Goal: Task Accomplishment & Management: Complete application form

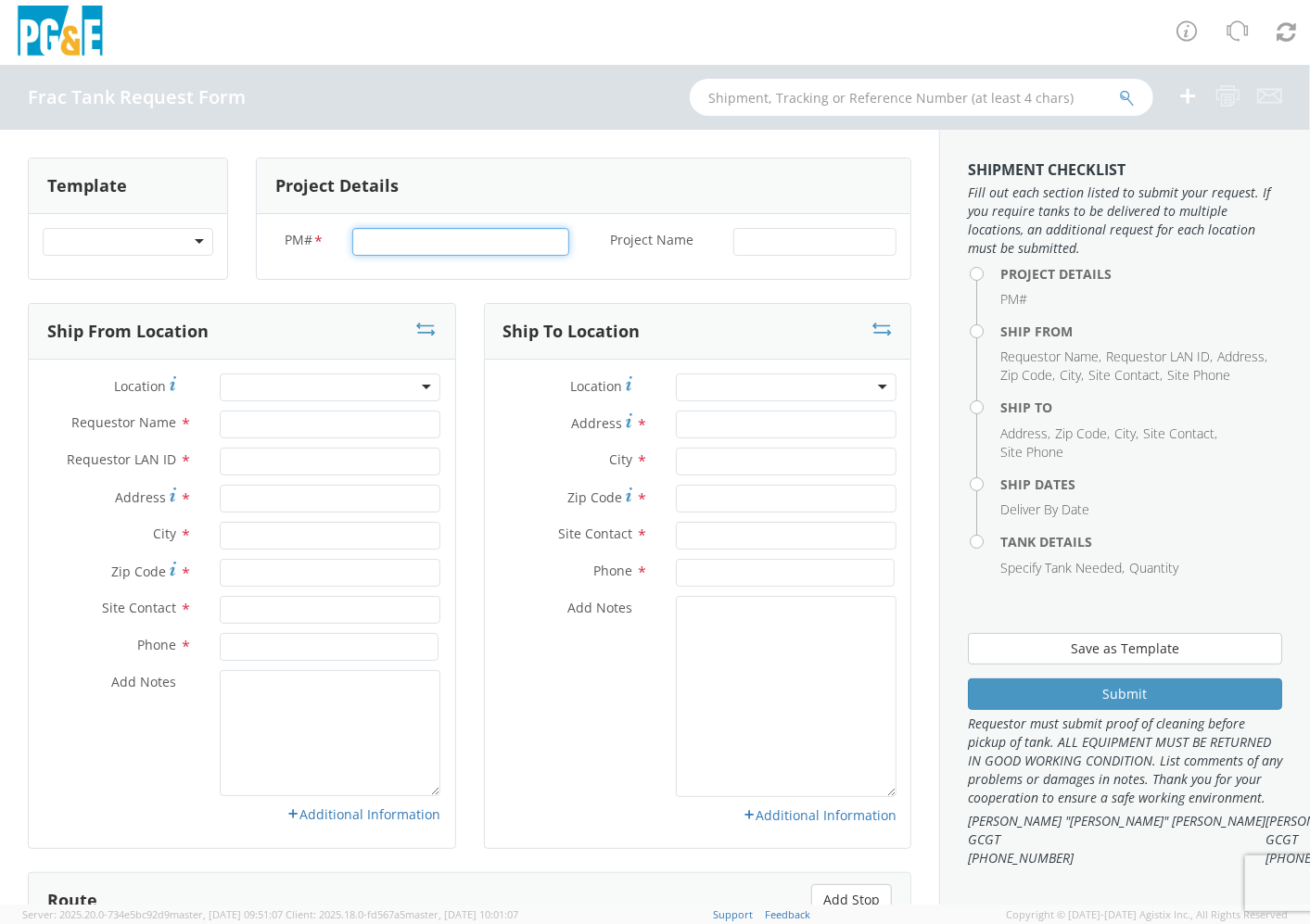
click at [383, 242] on input "PM# *" at bounding box center [460, 241] width 217 height 28
type input "2"
type input "35525267"
click at [772, 239] on input "Project Name *" at bounding box center [815, 241] width 163 height 28
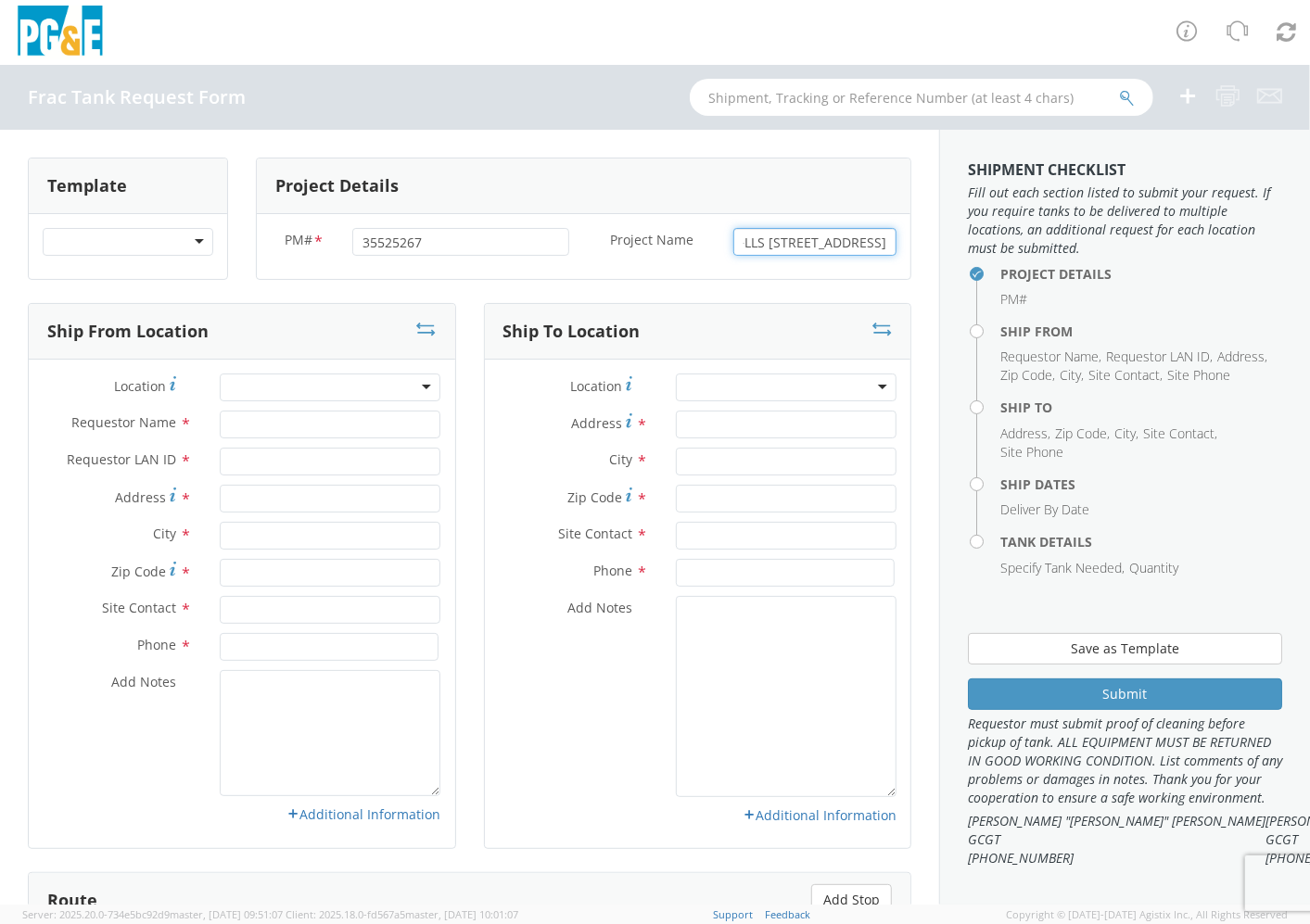
type input "35525267_+LLS [STREET_ADDRESS]"
click at [335, 422] on input "Requestor Name *" at bounding box center [330, 424] width 221 height 28
type input "[PERSON_NAME]"
type input "A6MC"
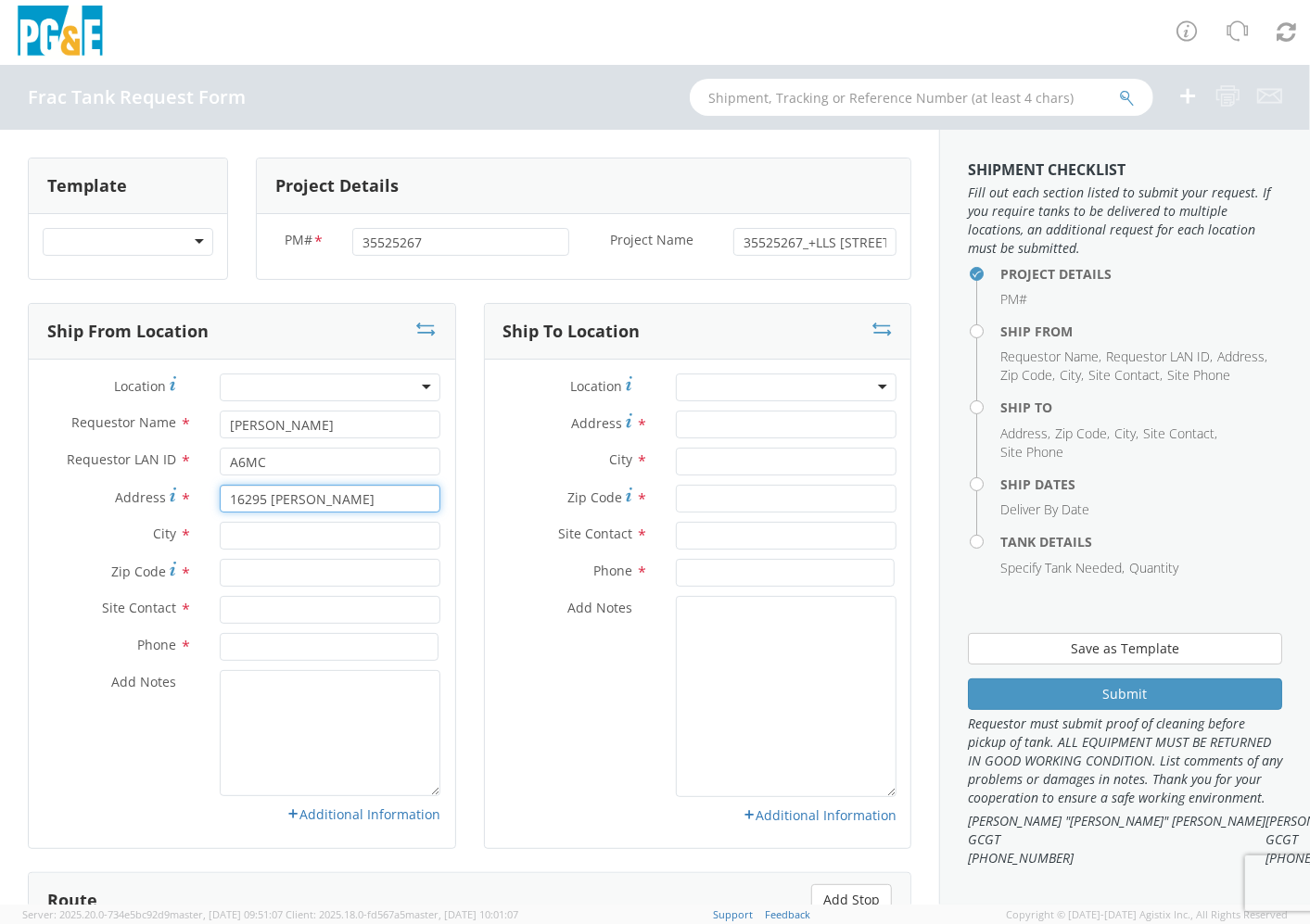
type input "16295 [PERSON_NAME]"
type input "GUSTINE"
type input "95332"
type input "[PERSON_NAME]"
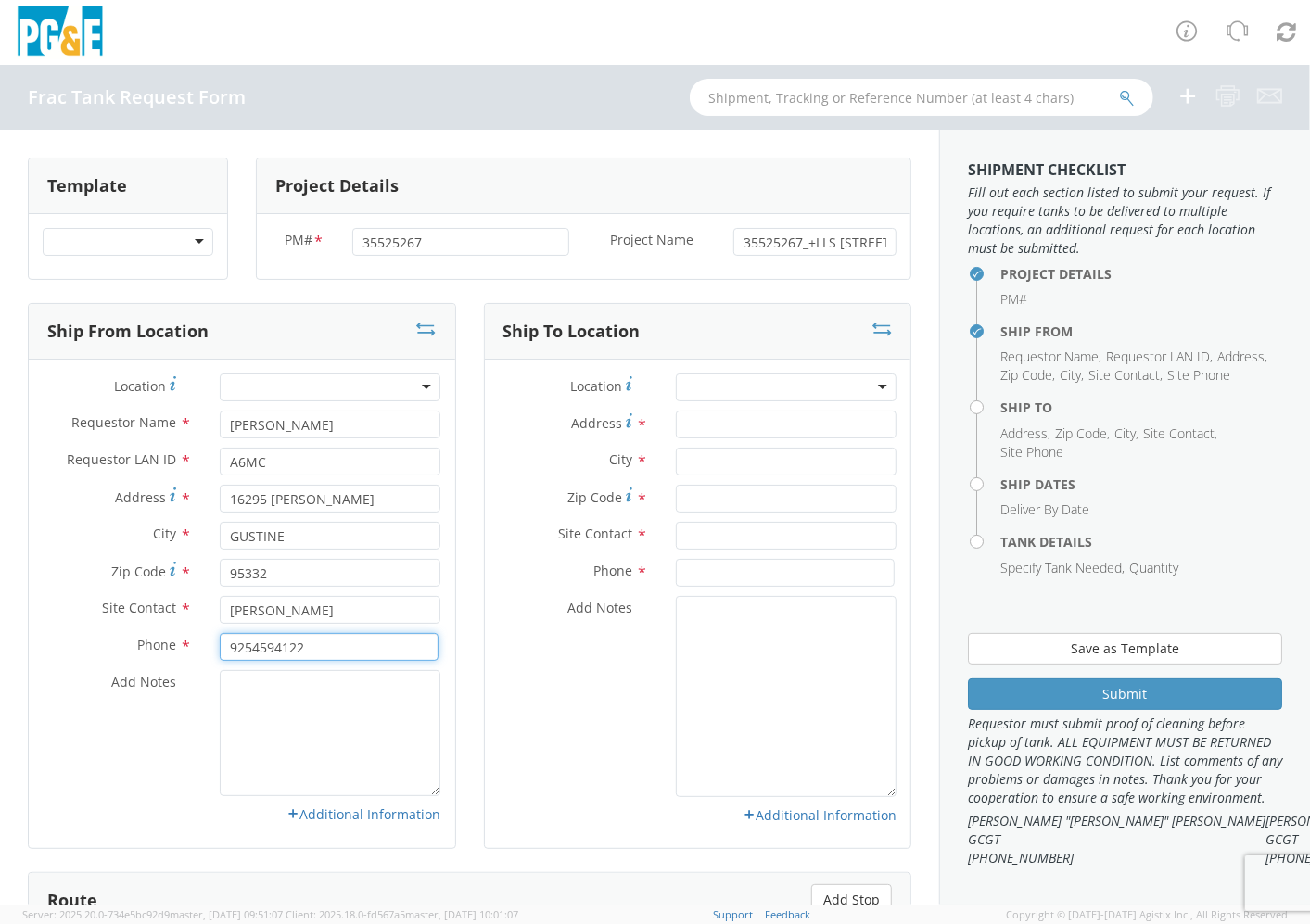
type input "9254594122"
click at [721, 434] on input "Address *" at bounding box center [785, 424] width 221 height 28
type input "[STREET_ADDRESS]"
type input "[GEOGRAPHIC_DATA]"
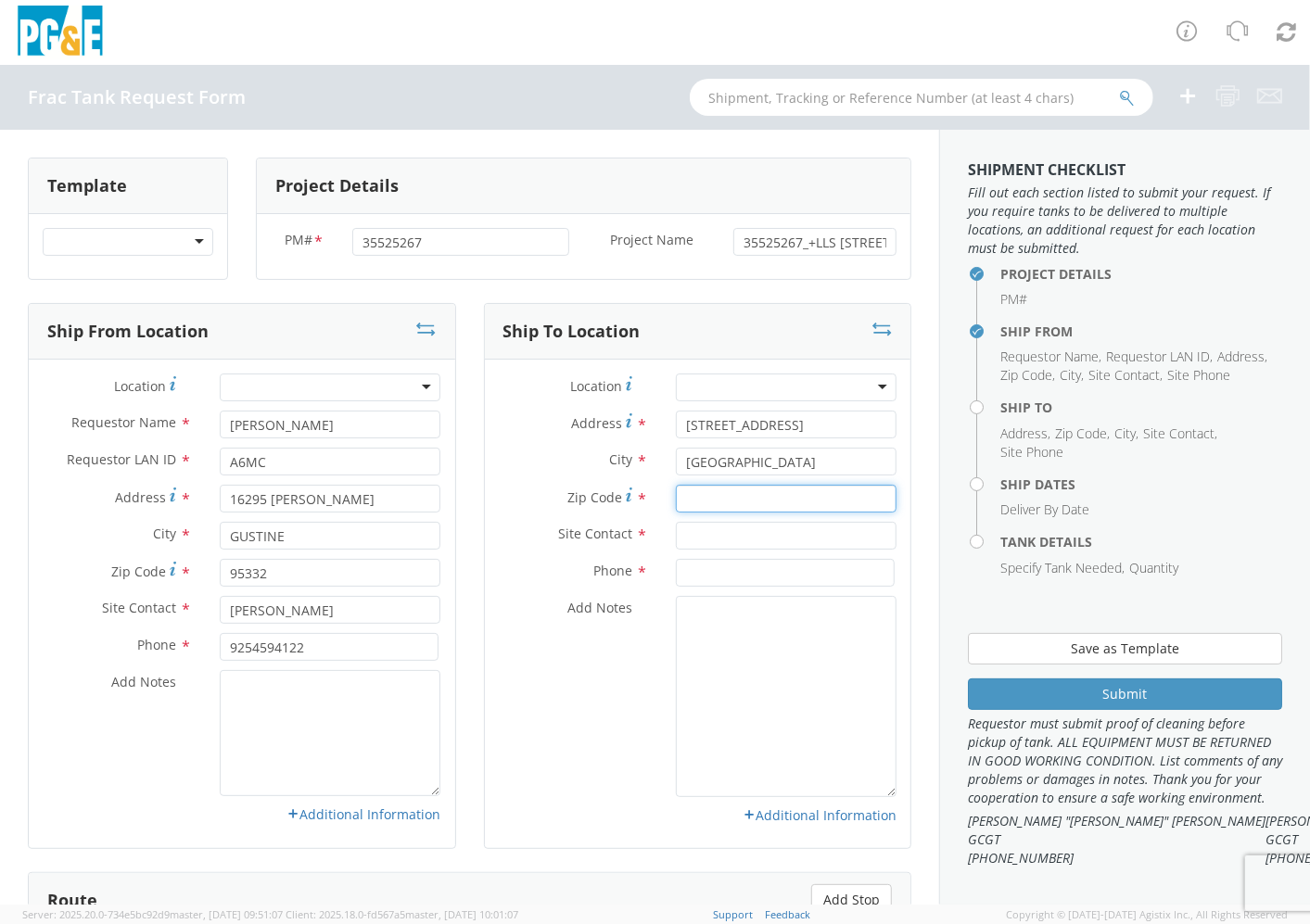
type input "9"
type input "94560"
click at [751, 536] on input "text" at bounding box center [785, 535] width 221 height 28
type input "[PERSON_NAME]"
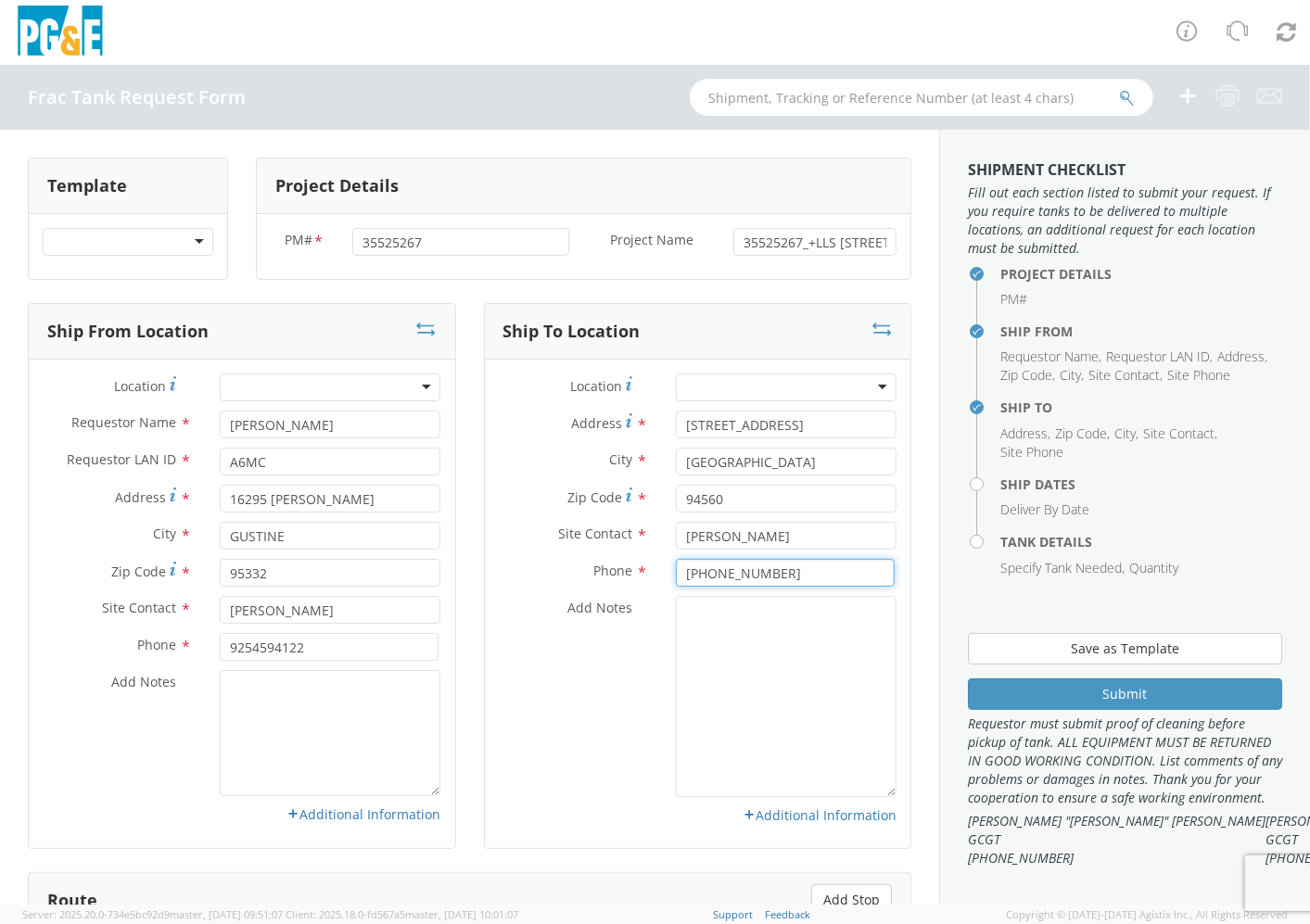
type input "[PHONE_NUMBER]"
click at [251, 649] on input "9254594122" at bounding box center [329, 647] width 219 height 28
click at [280, 645] on input "[PHONE_NUMBER]" at bounding box center [329, 647] width 219 height 28
click at [274, 646] on input "[PHONE_NUMBER]" at bounding box center [329, 647] width 219 height 28
type input "[PHONE_NUMBER]"
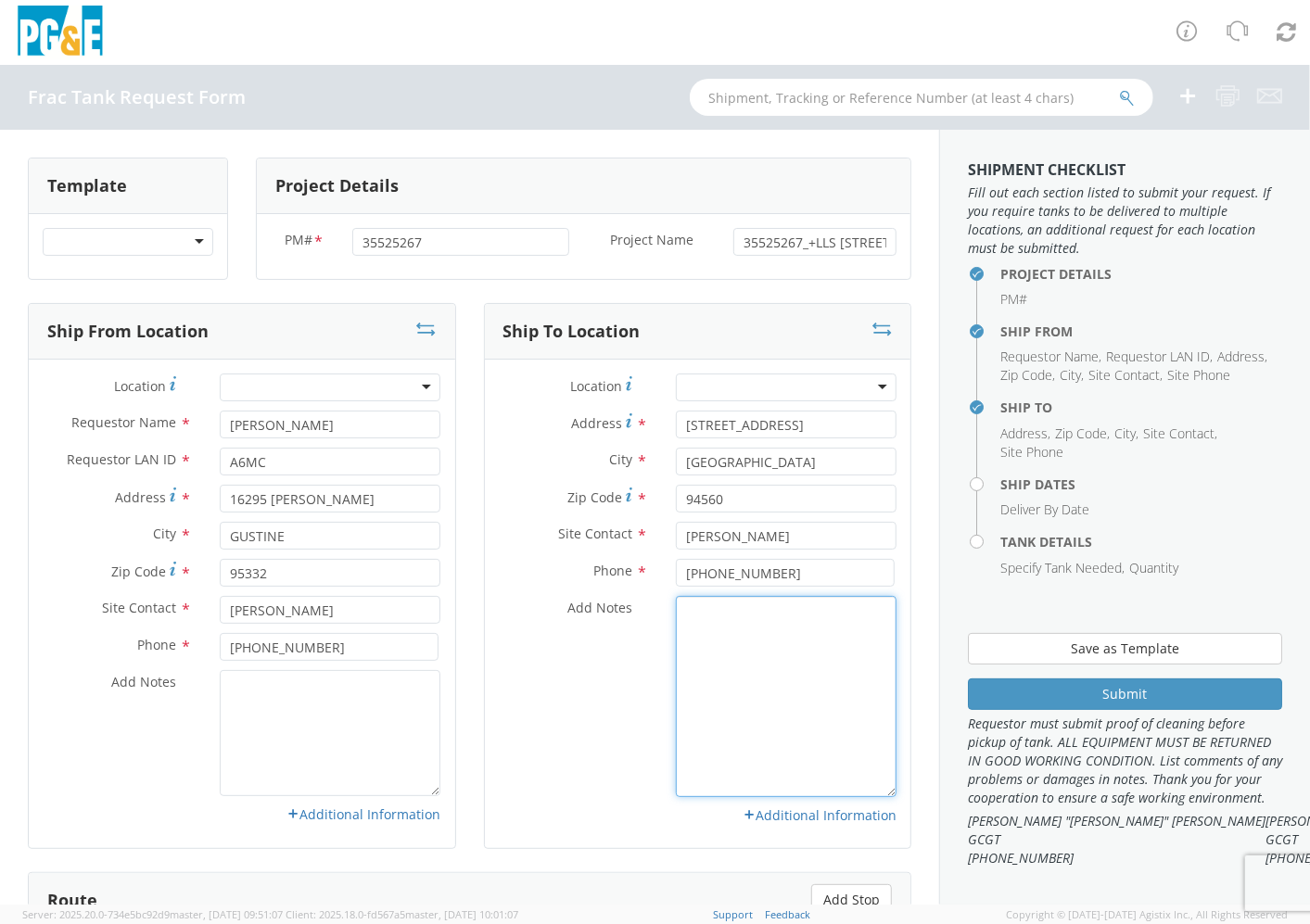
click at [697, 662] on textarea "Add Notes *" at bounding box center [785, 696] width 221 height 201
type textarea "d"
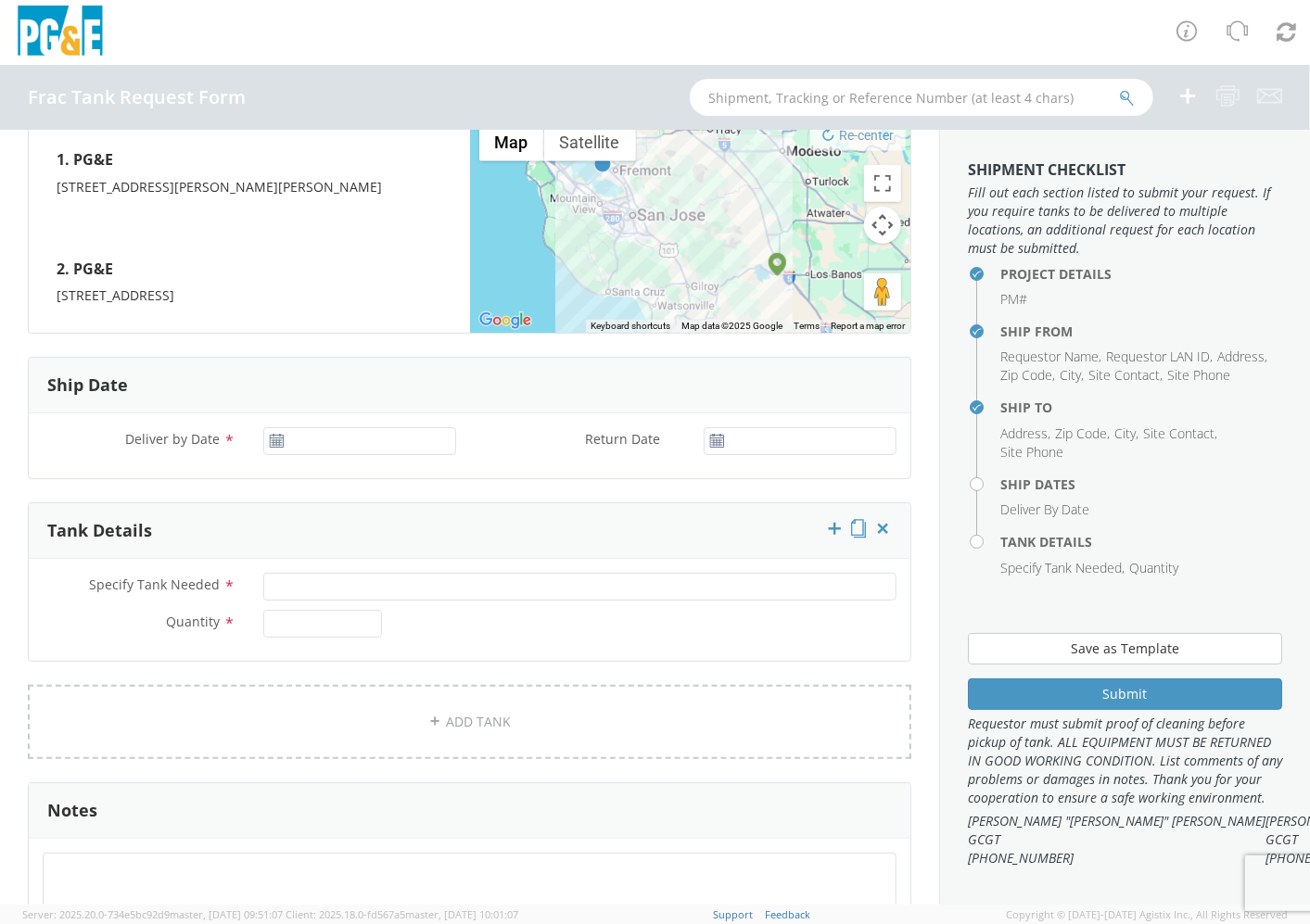
scroll to position [823, 0]
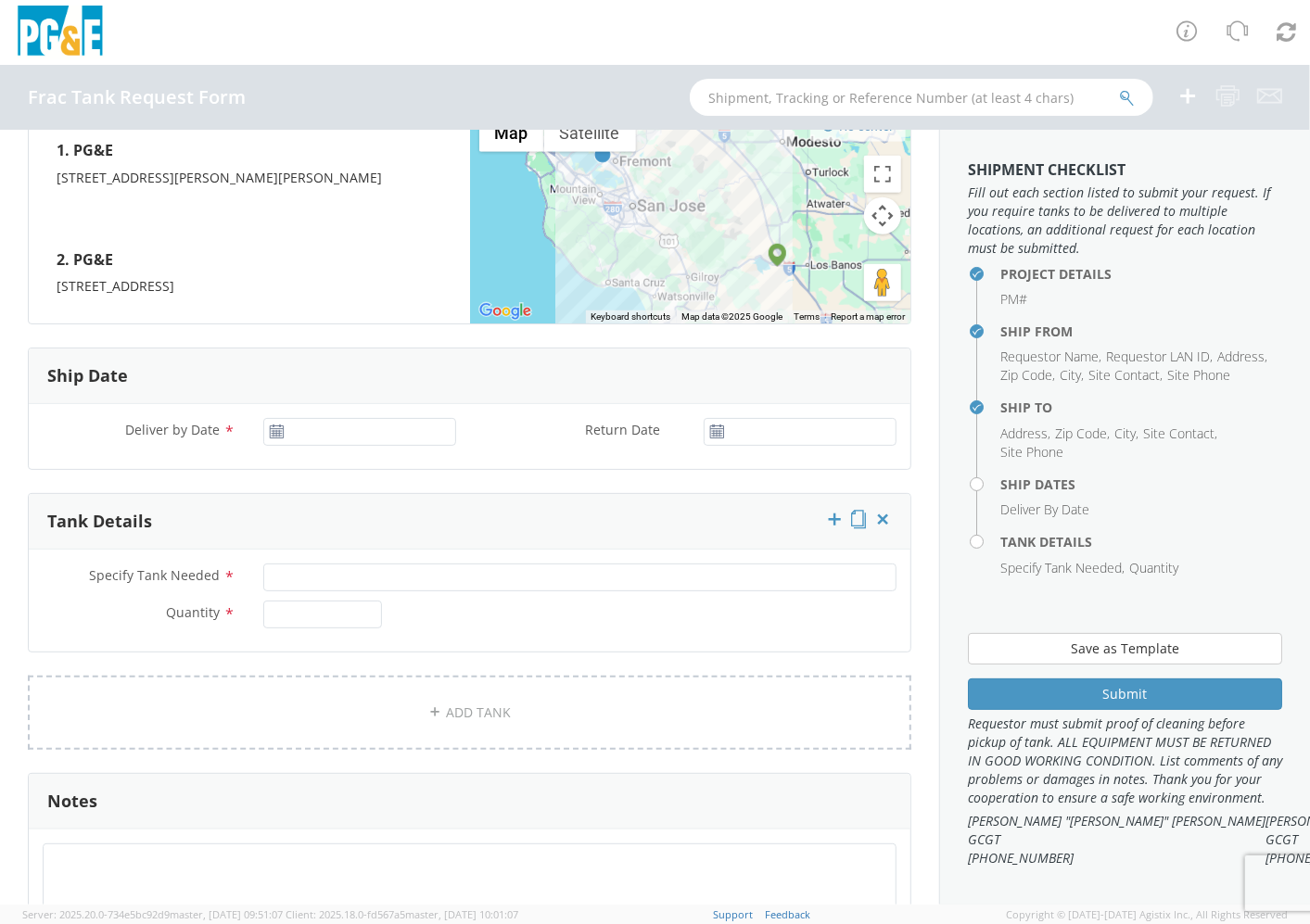
type textarea "DELIVERY LOCATION WILL BE A PARKING LOT"
click at [437, 434] on input "Deliver by Date *" at bounding box center [360, 432] width 193 height 28
type input "[DATE]"
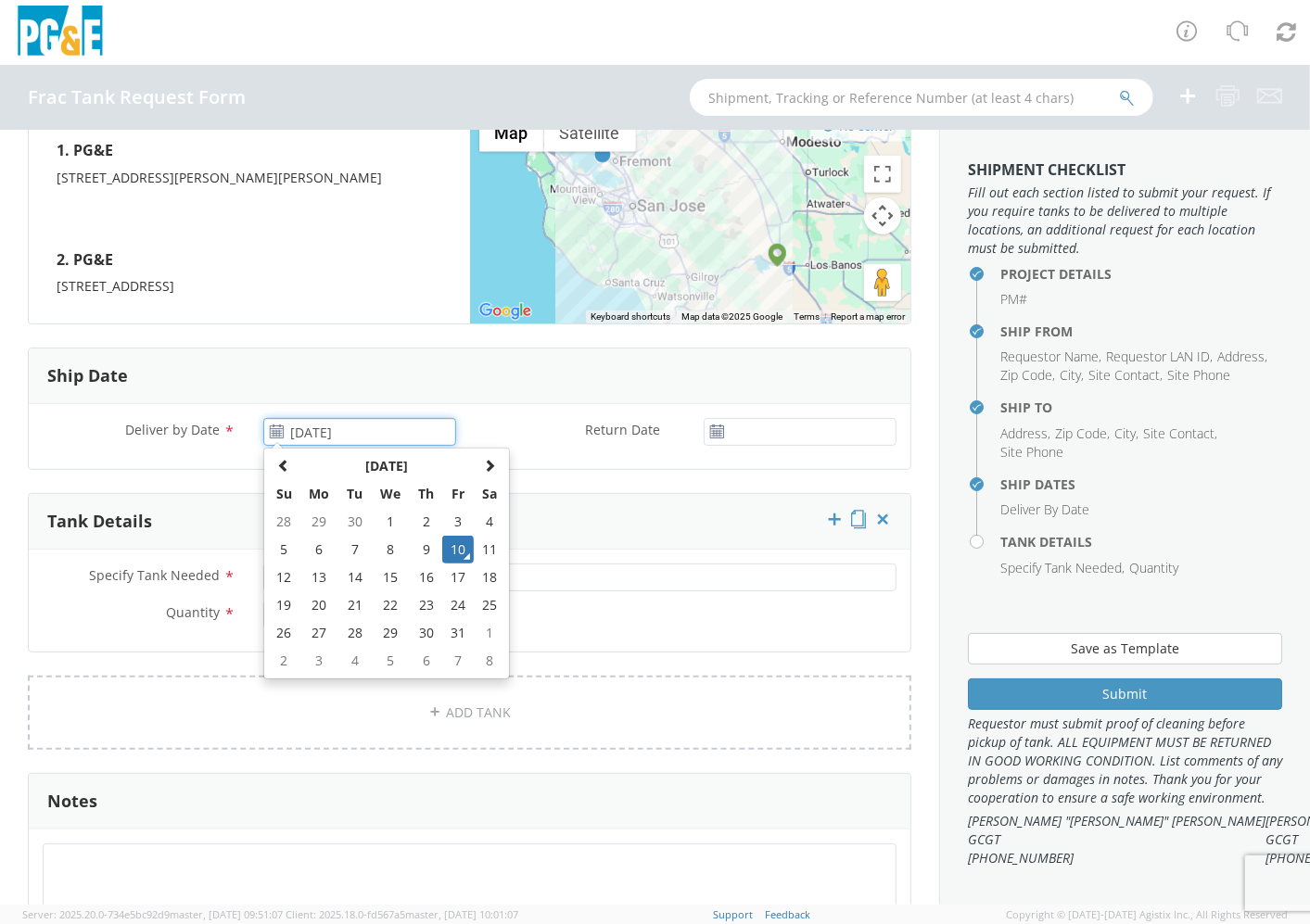
click at [449, 554] on td "10" at bounding box center [457, 549] width 31 height 28
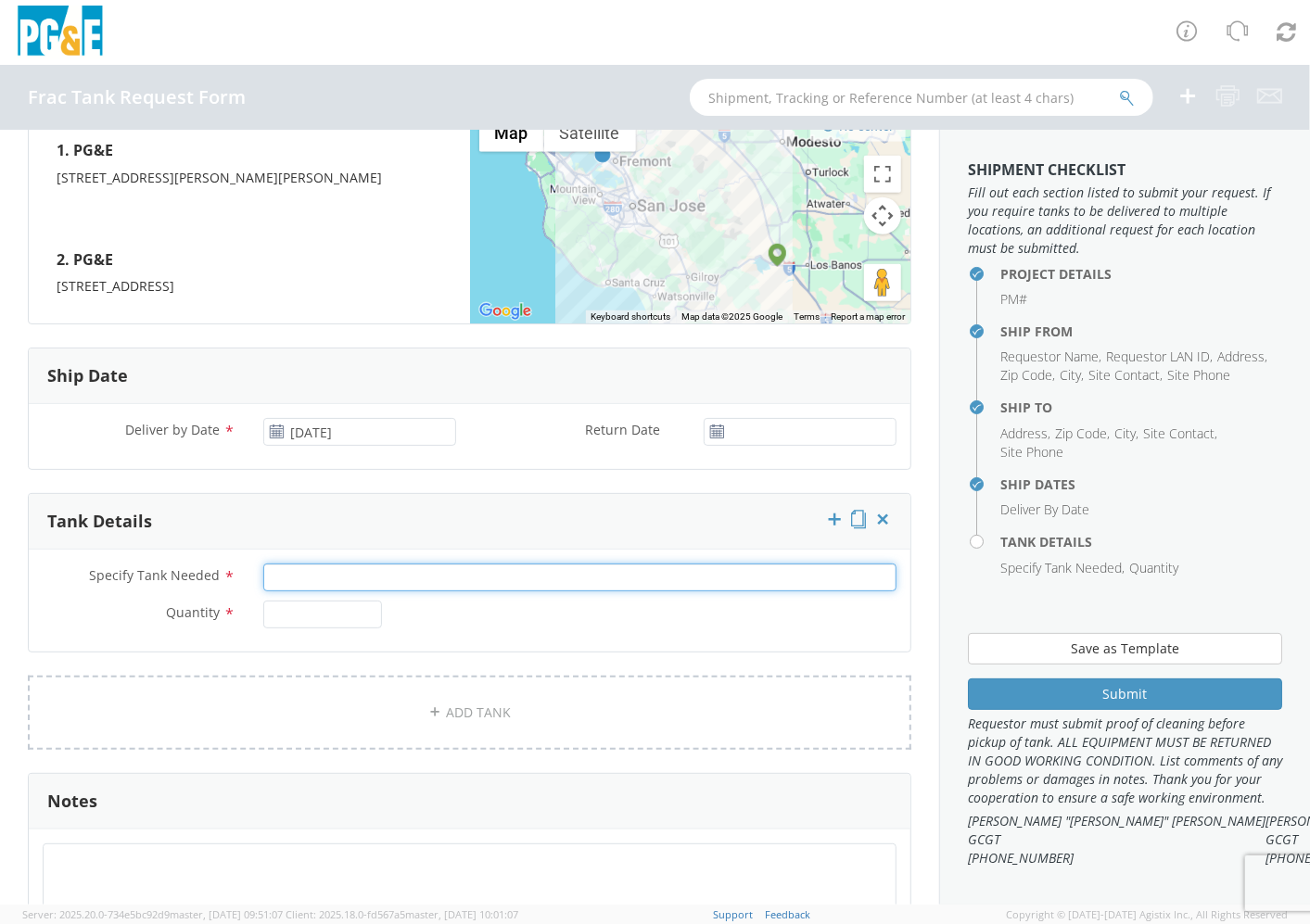
click at [376, 575] on input "Specify Tank Needed *" at bounding box center [581, 577] width 634 height 28
type input "SINGLE WALL 20K FRAC TANK"
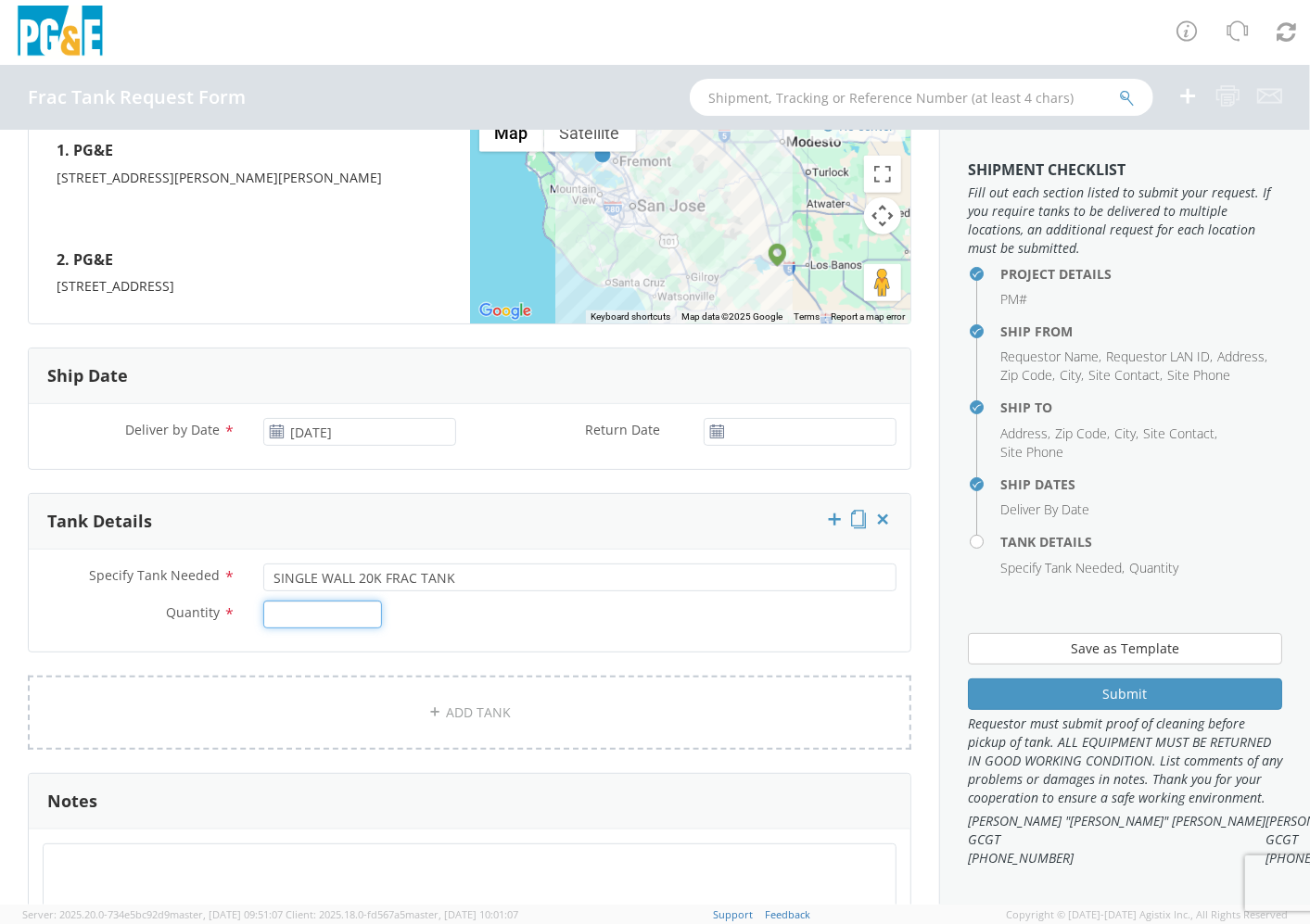
click at [350, 607] on input "Quantity *" at bounding box center [323, 614] width 119 height 28
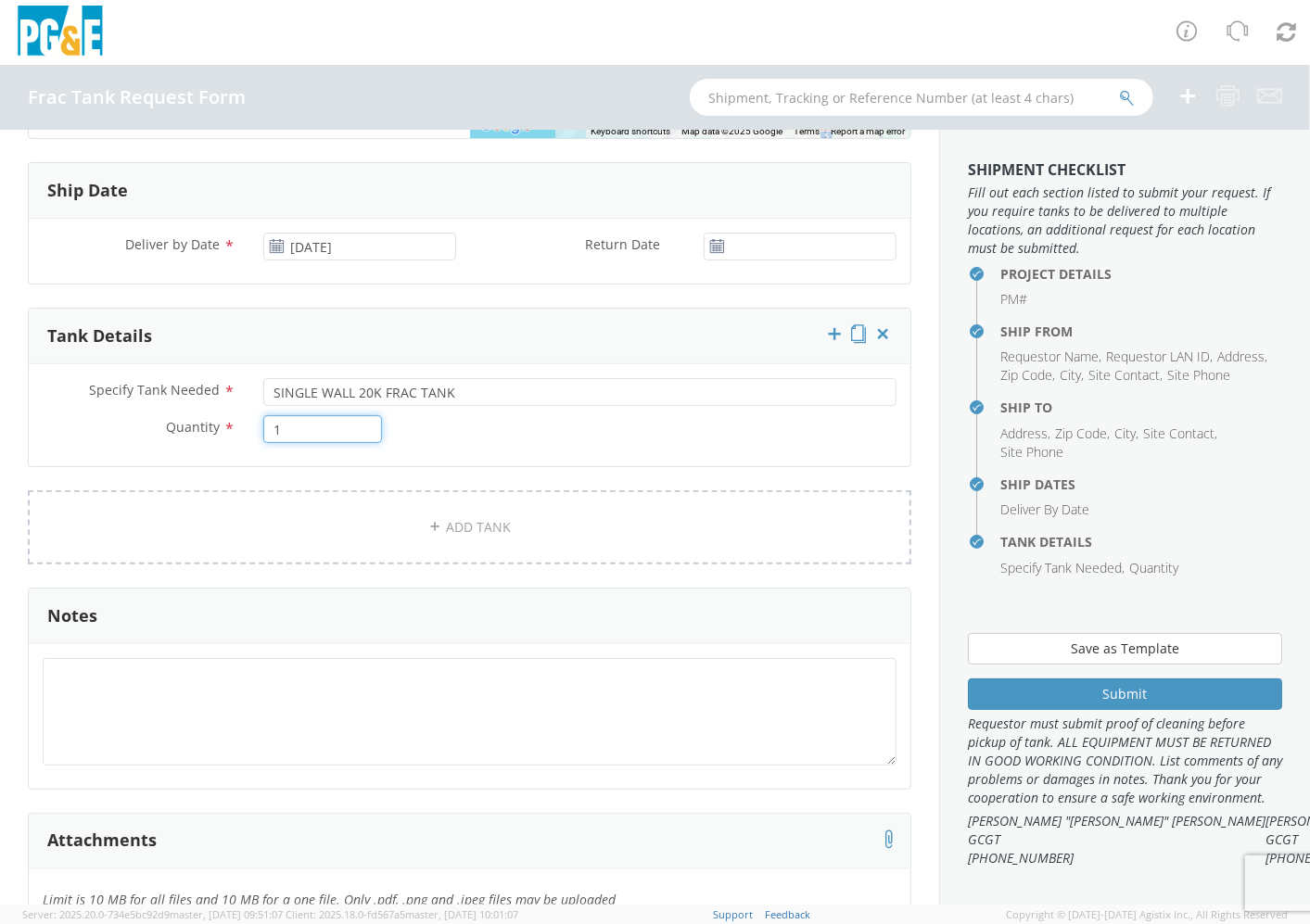
scroll to position [1133, 0]
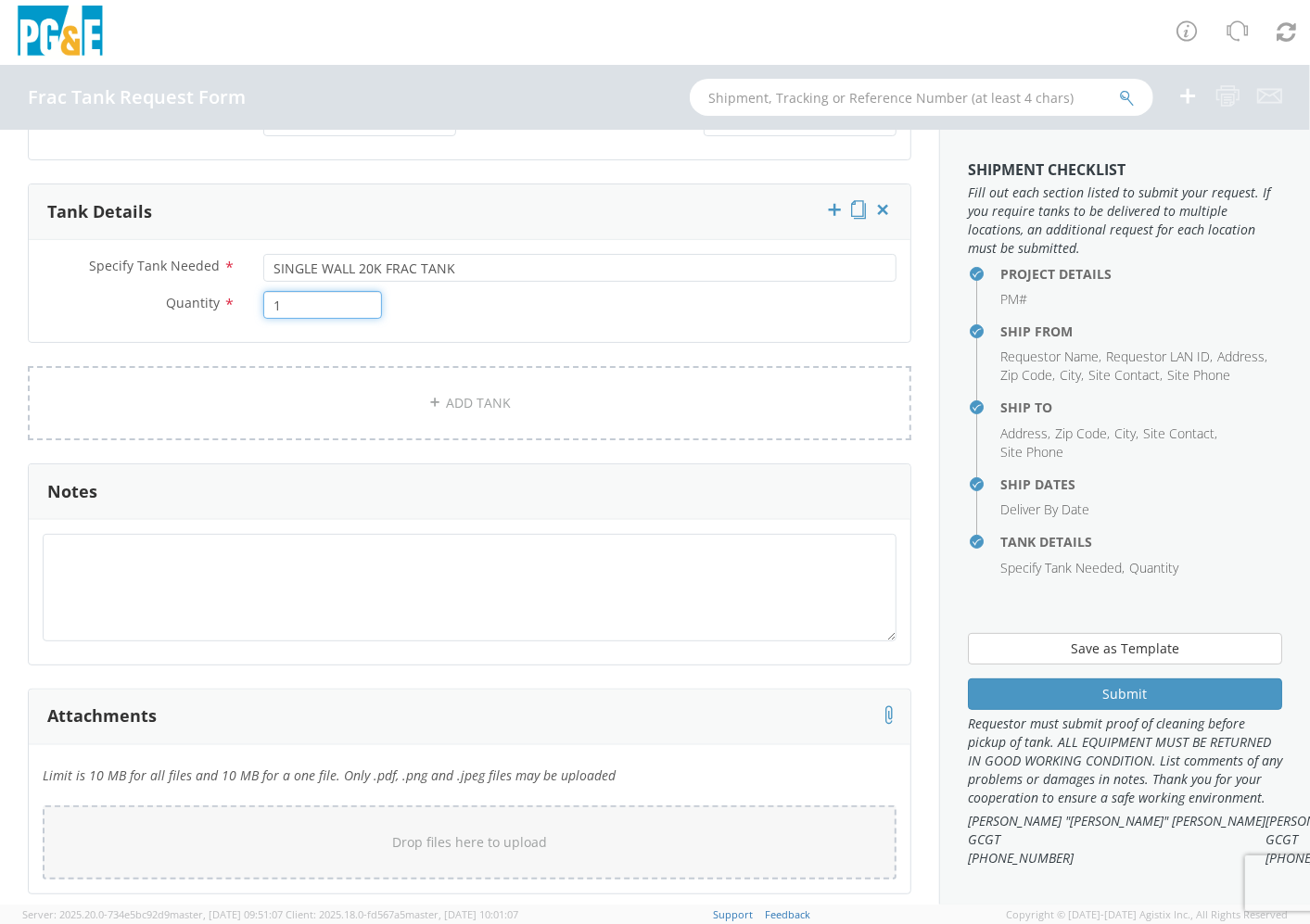
type input "1"
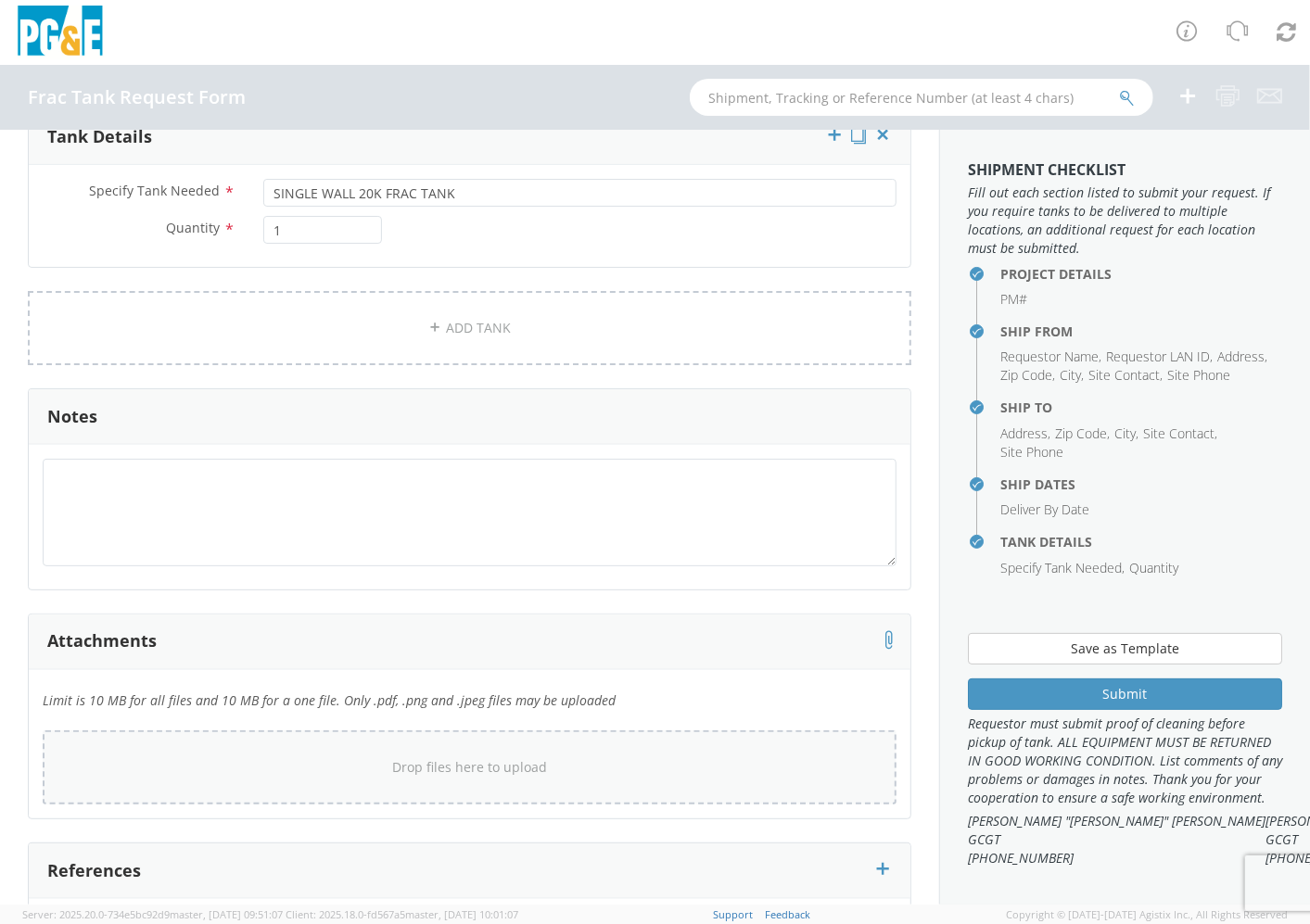
scroll to position [1236, 0]
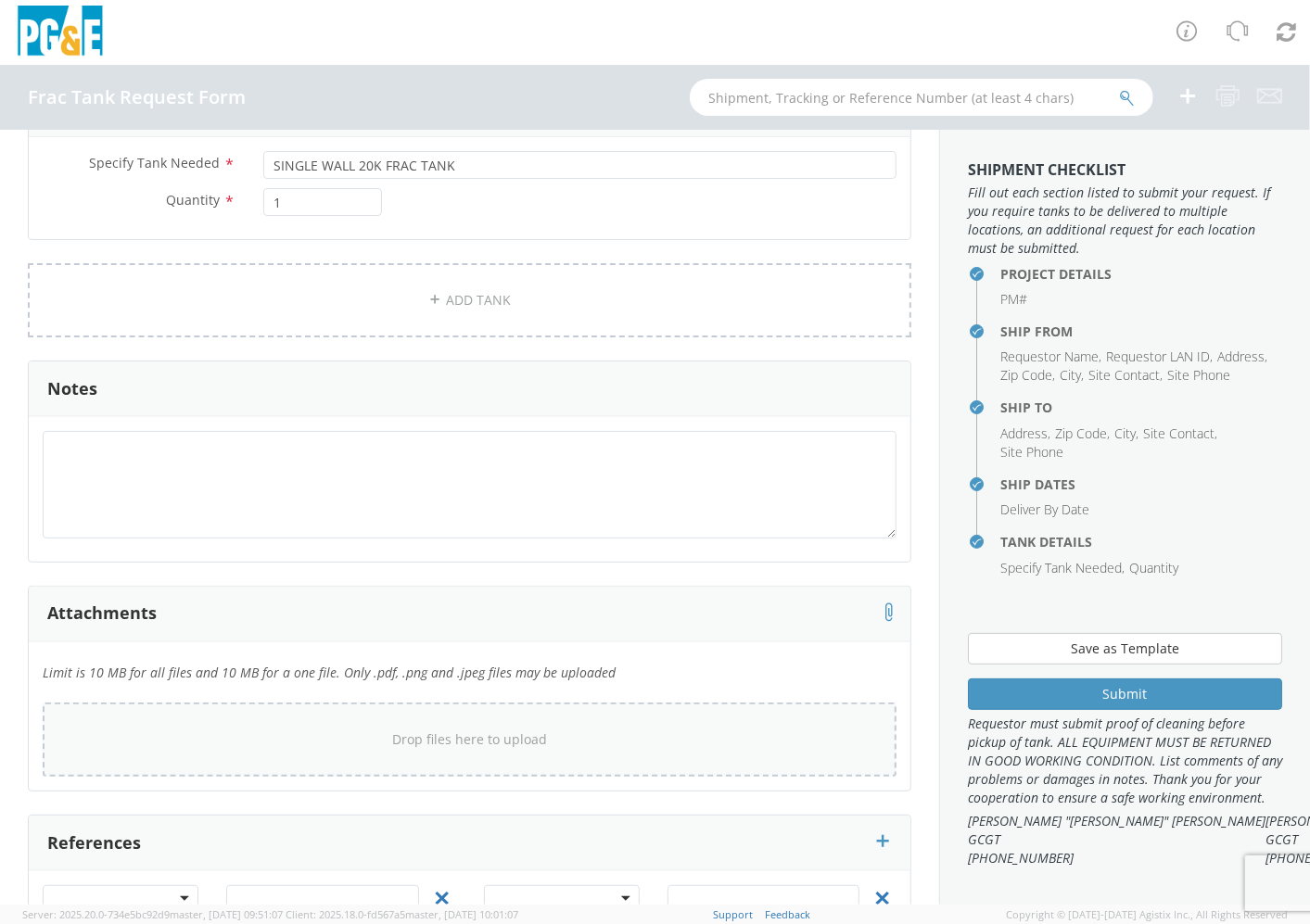
click at [449, 748] on div "Drop files here to upload" at bounding box center [470, 739] width 824 height 45
type input "C:\fakepath\V-878 Frac Tank Return Form_35525267 _[DATE].pdf"
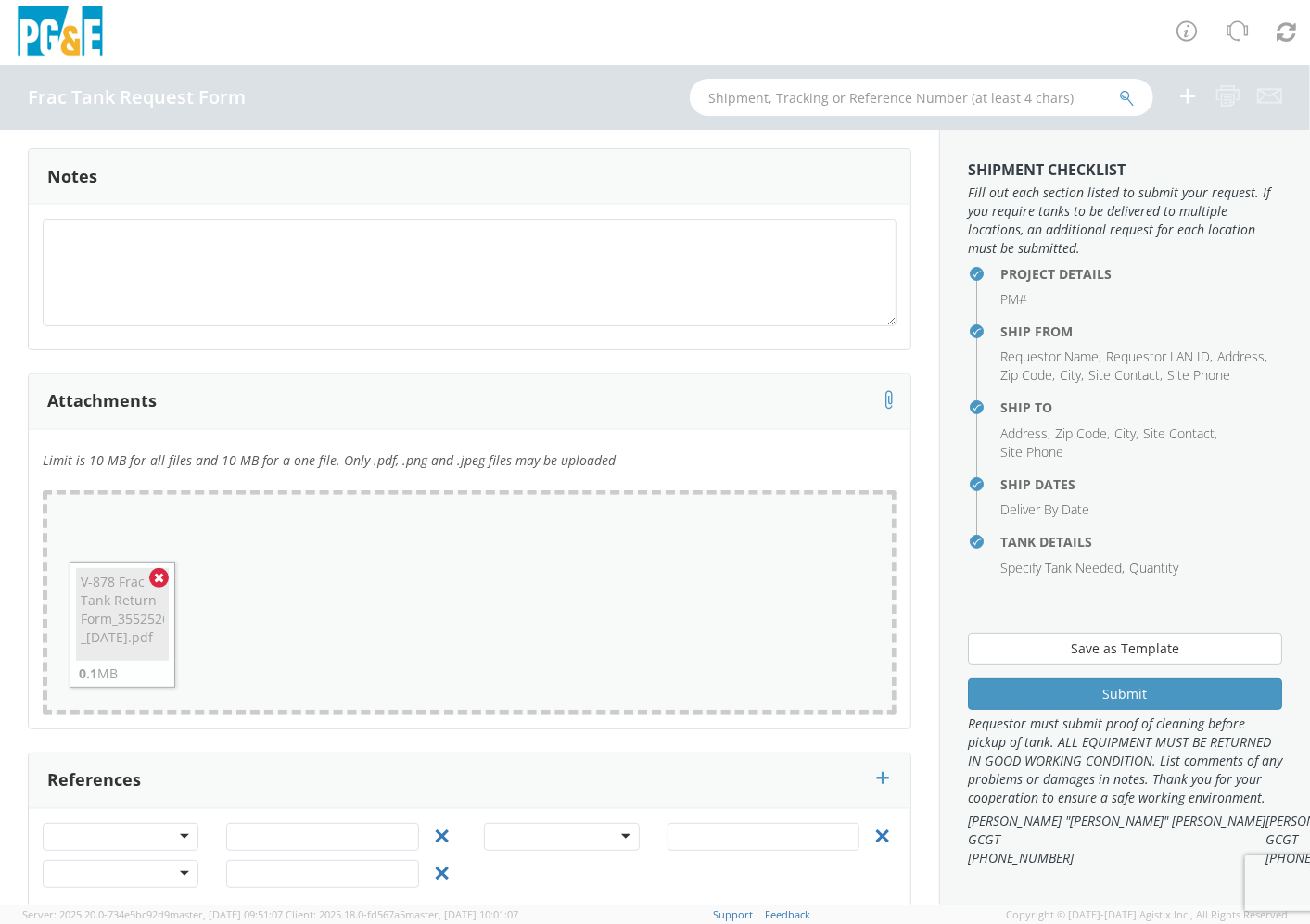
scroll to position [1477, 0]
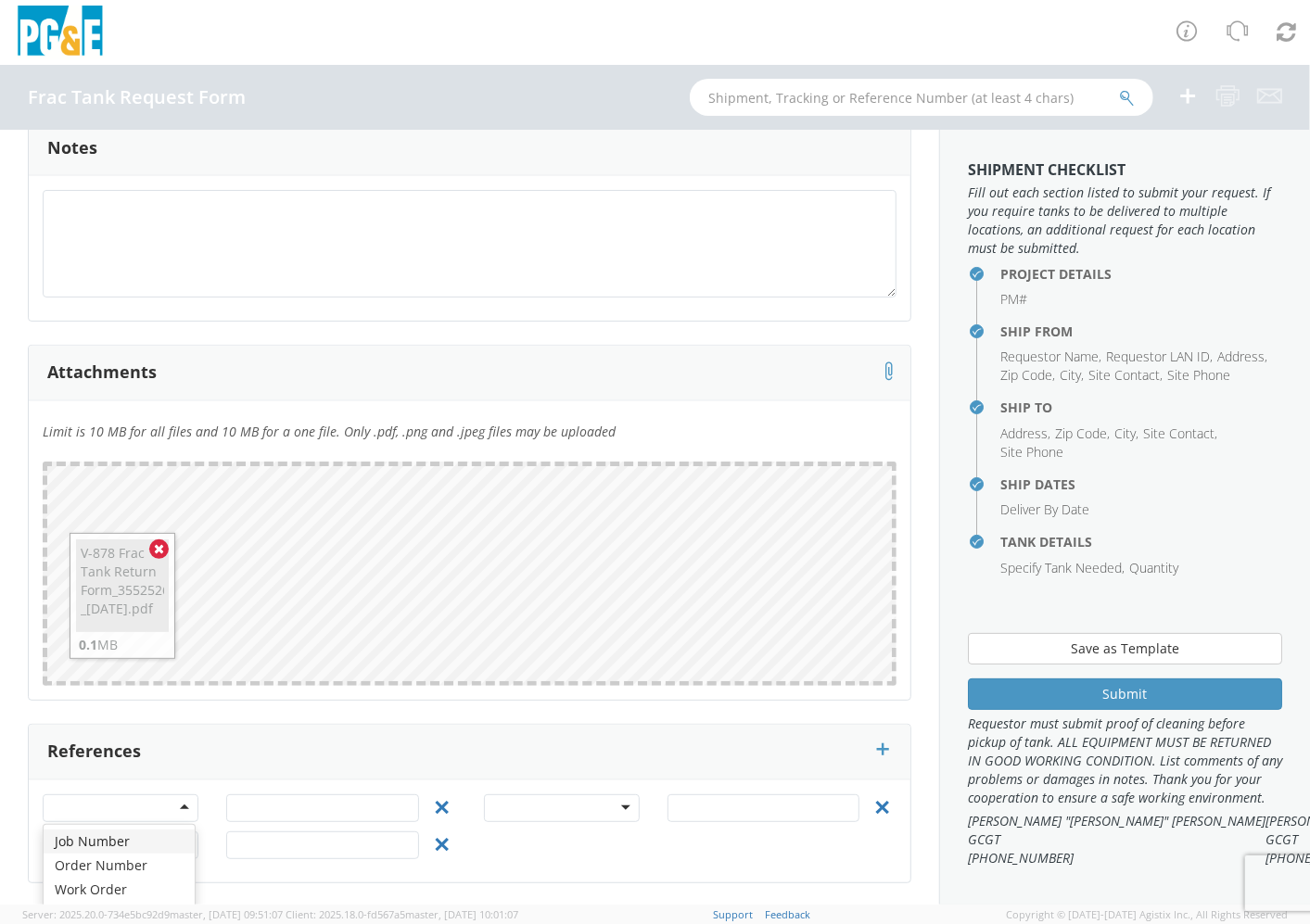
click at [179, 809] on div at bounding box center [120, 808] width 156 height 28
click at [326, 807] on input "text" at bounding box center [322, 808] width 193 height 28
type input "35525267"
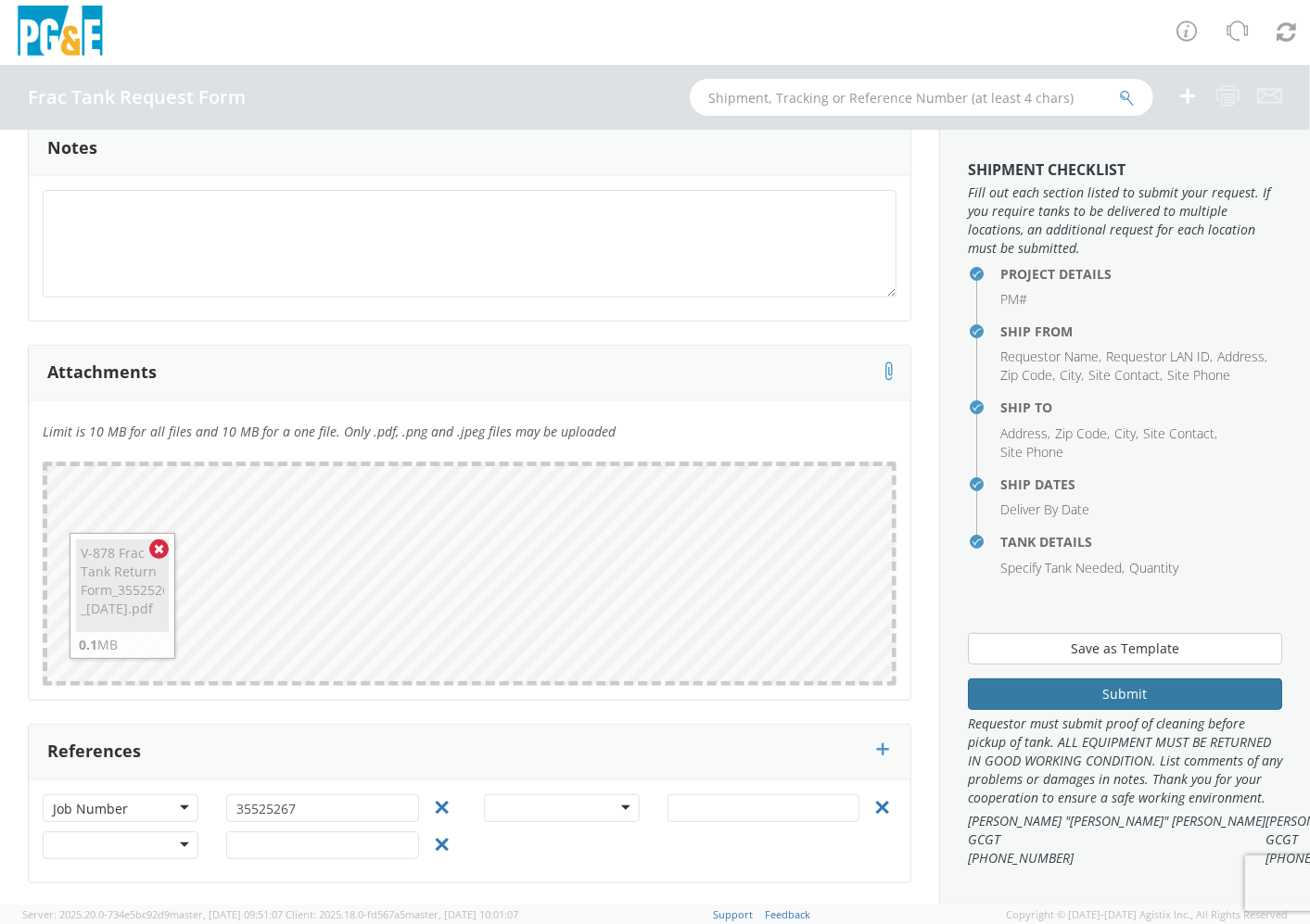
click at [912, 681] on button "Submit" at bounding box center [1124, 693] width 314 height 31
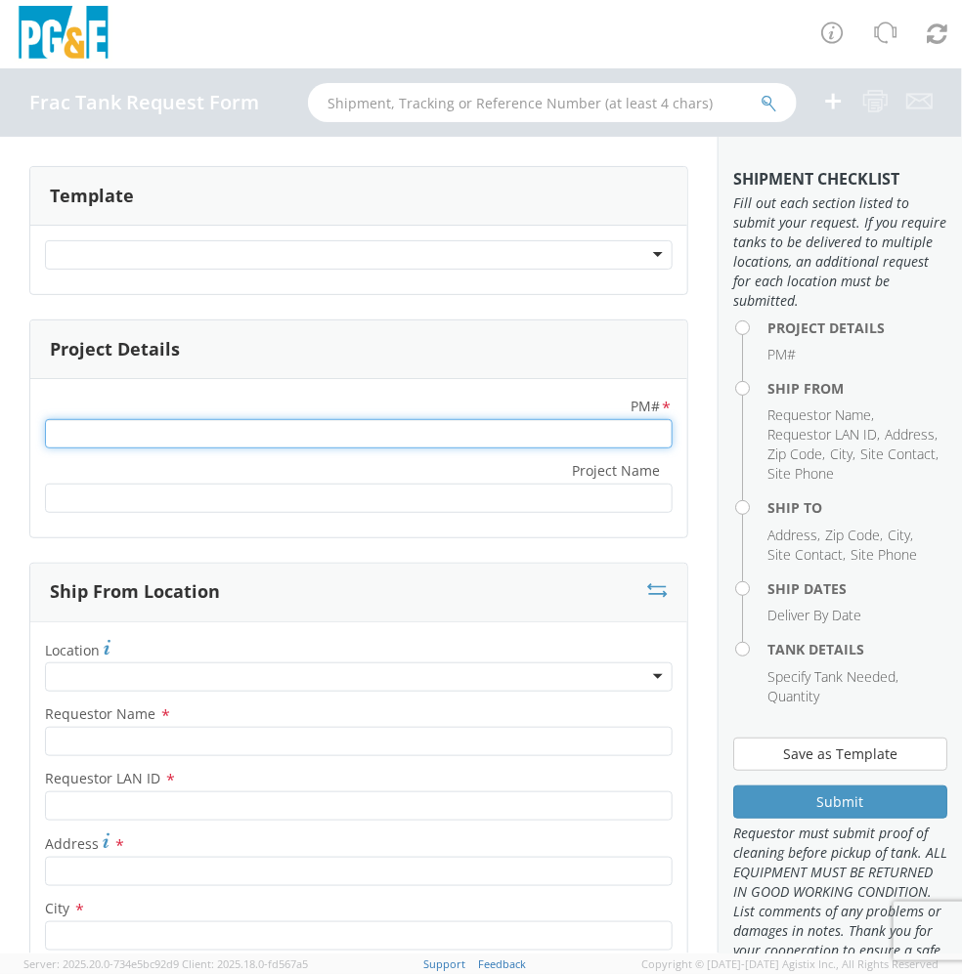
click at [545, 448] on input "PM# *" at bounding box center [358, 433] width 627 height 29
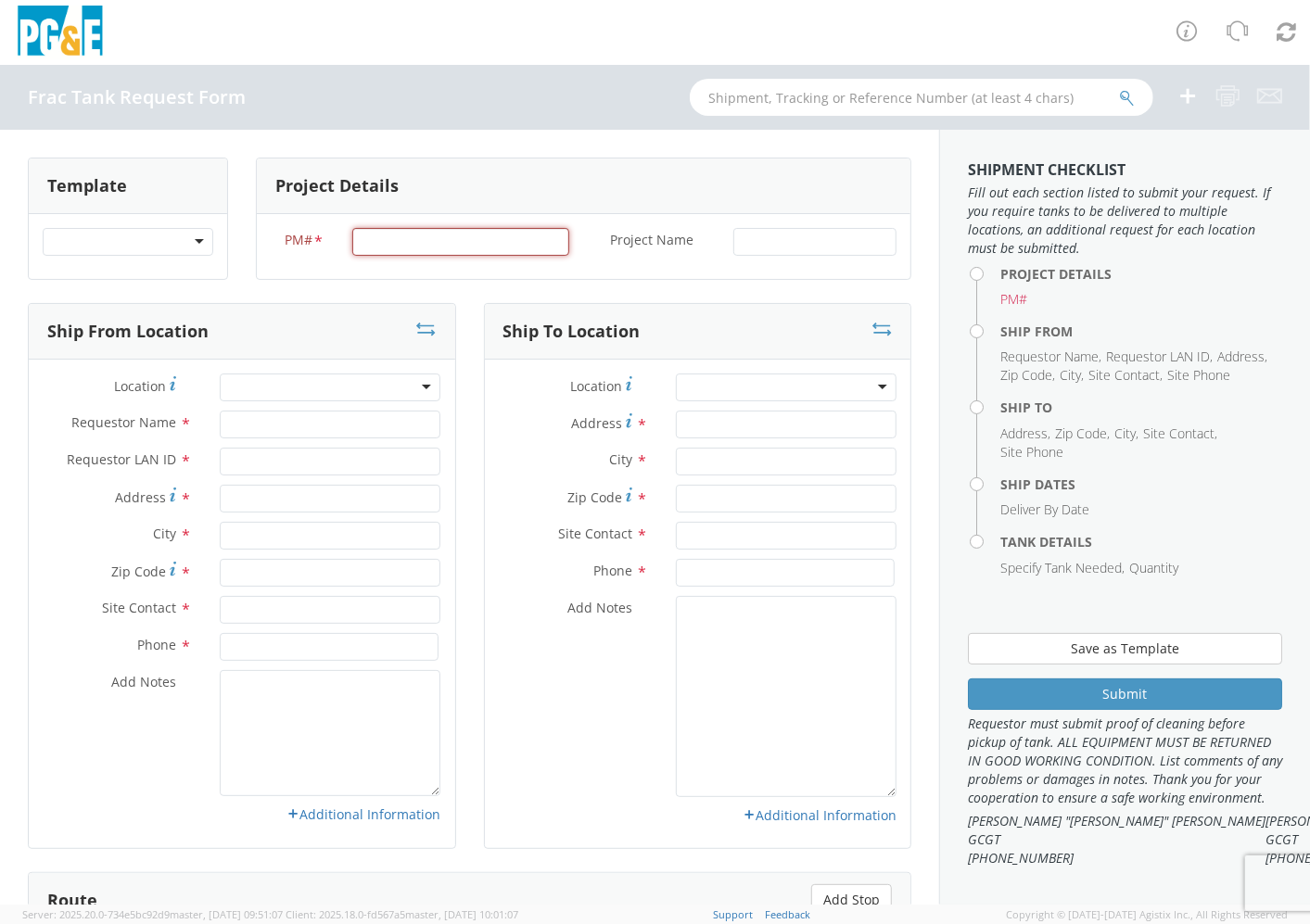
click at [506, 246] on input "PM# *" at bounding box center [460, 241] width 217 height 28
type input "35316019"
click at [835, 248] on input "Project Name *" at bounding box center [815, 241] width 163 height 28
type input "353316019_PLUCODIXIE-FORGAY AVE Z3 GREENVILLE"
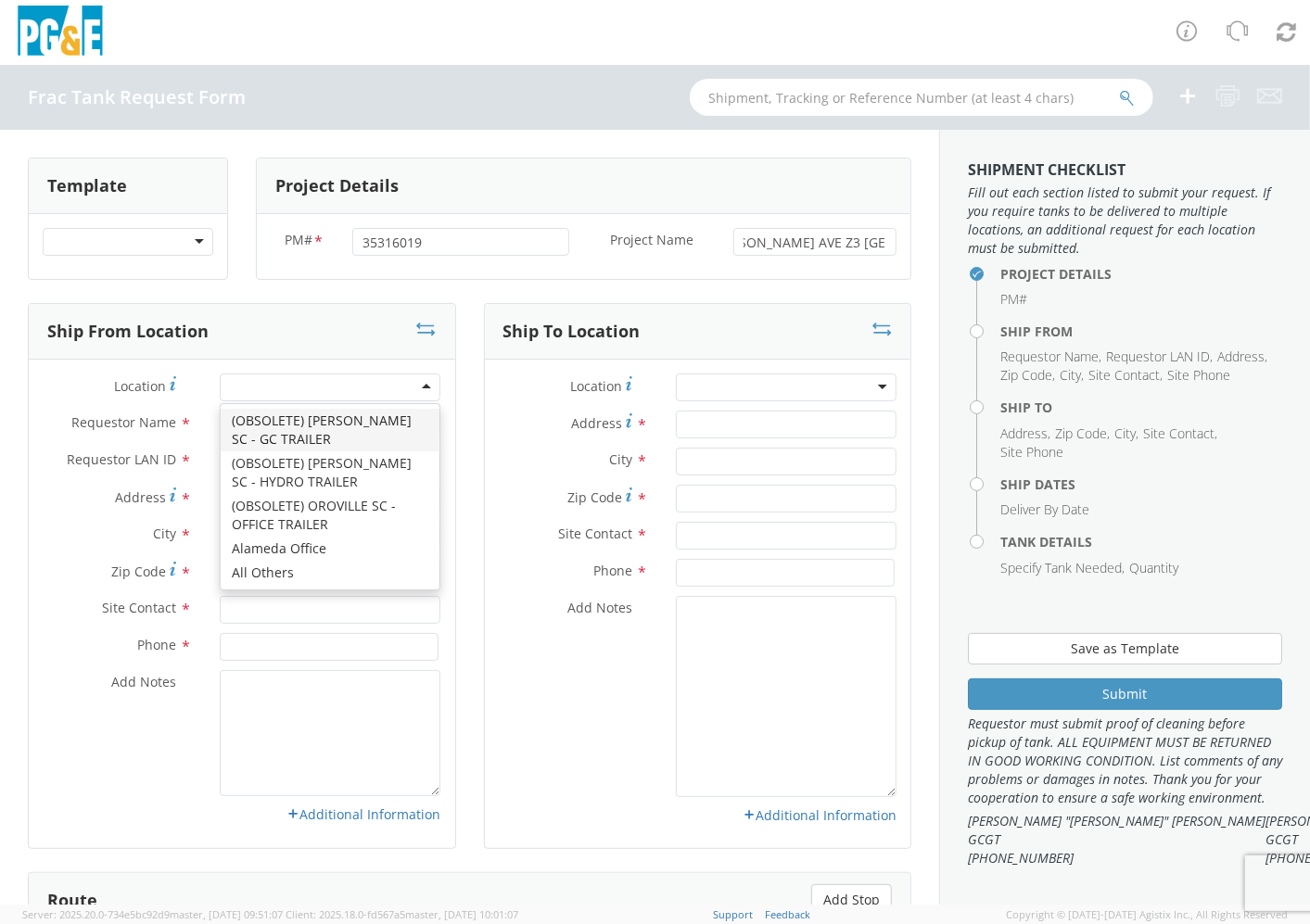
scroll to position [0, 0]
click at [326, 387] on div at bounding box center [330, 387] width 221 height 28
click at [126, 434] on label "Requestor Name *" at bounding box center [117, 422] width 177 height 24
click at [220, 434] on input "Requestor Name *" at bounding box center [330, 424] width 221 height 28
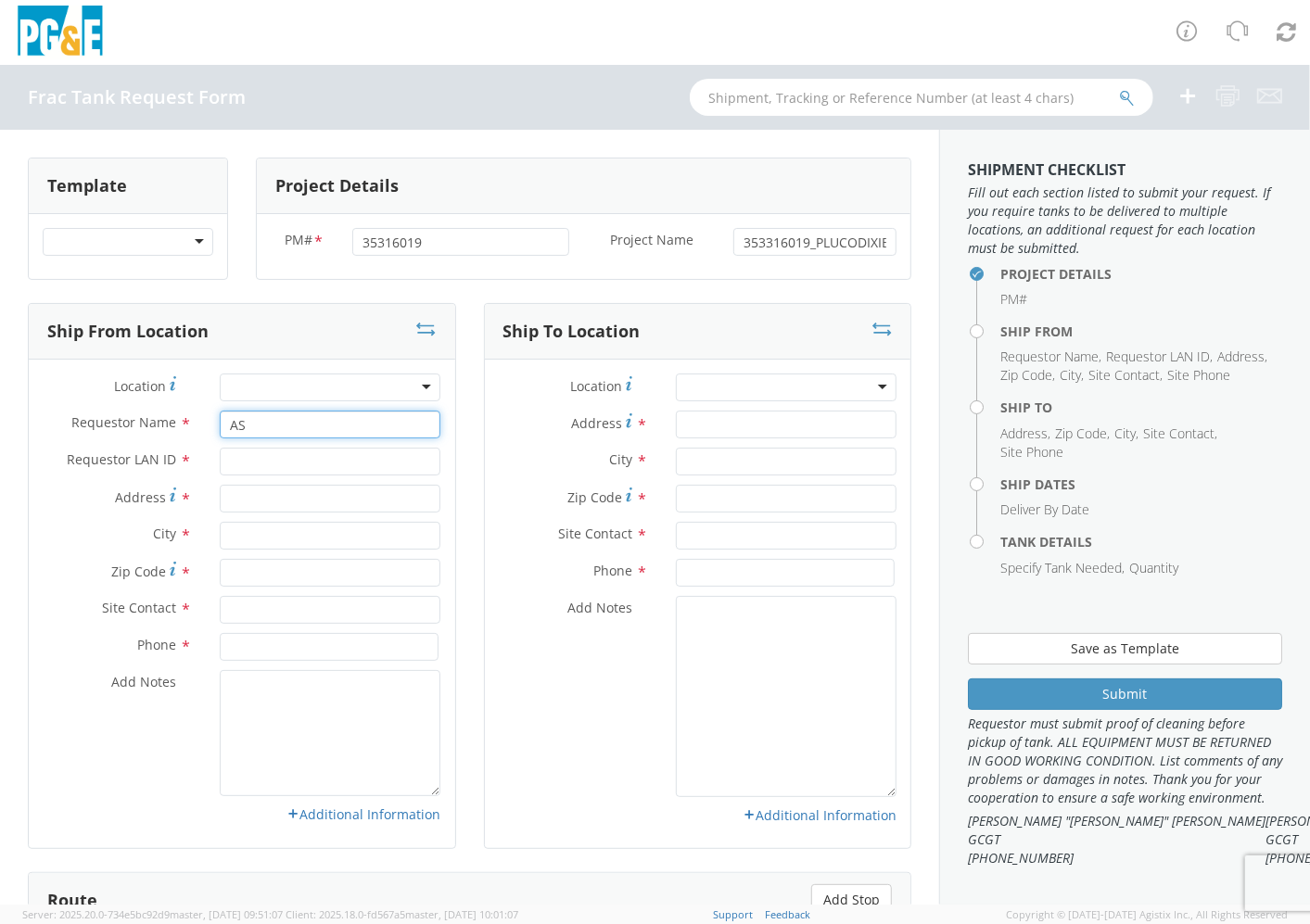
type input "A"
click at [294, 424] on input "Requestor Name *" at bounding box center [330, 424] width 221 height 28
type input "JAMIE BECKETT"
click at [288, 464] on input "Requestor LAN ID *" at bounding box center [330, 461] width 221 height 28
click at [365, 462] on input "Requestor LAN ID *" at bounding box center [330, 461] width 221 height 28
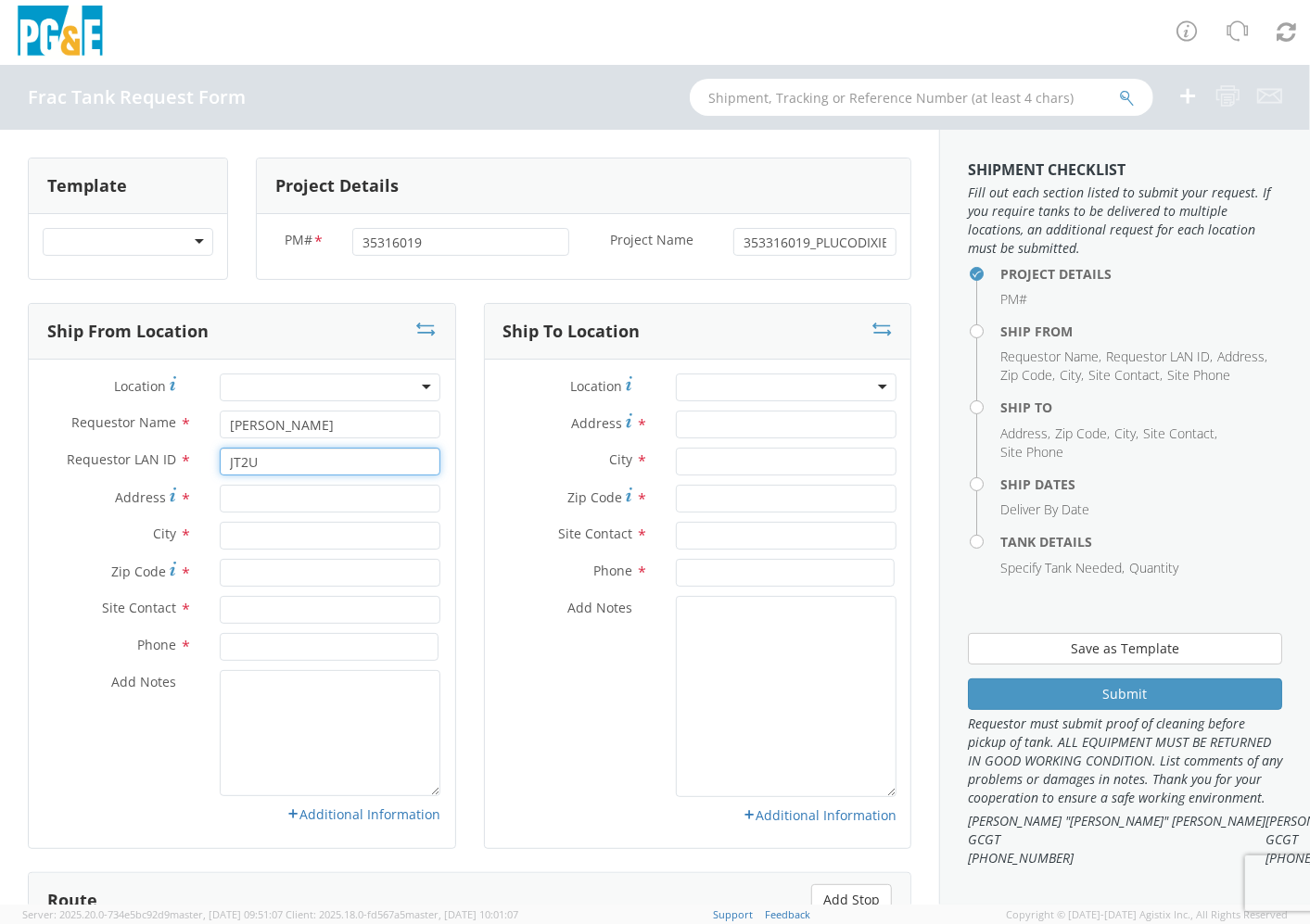
type input "JT2U"
click at [336, 494] on input "Address *" at bounding box center [330, 498] width 221 height 28
type input "33733 HWY 89"
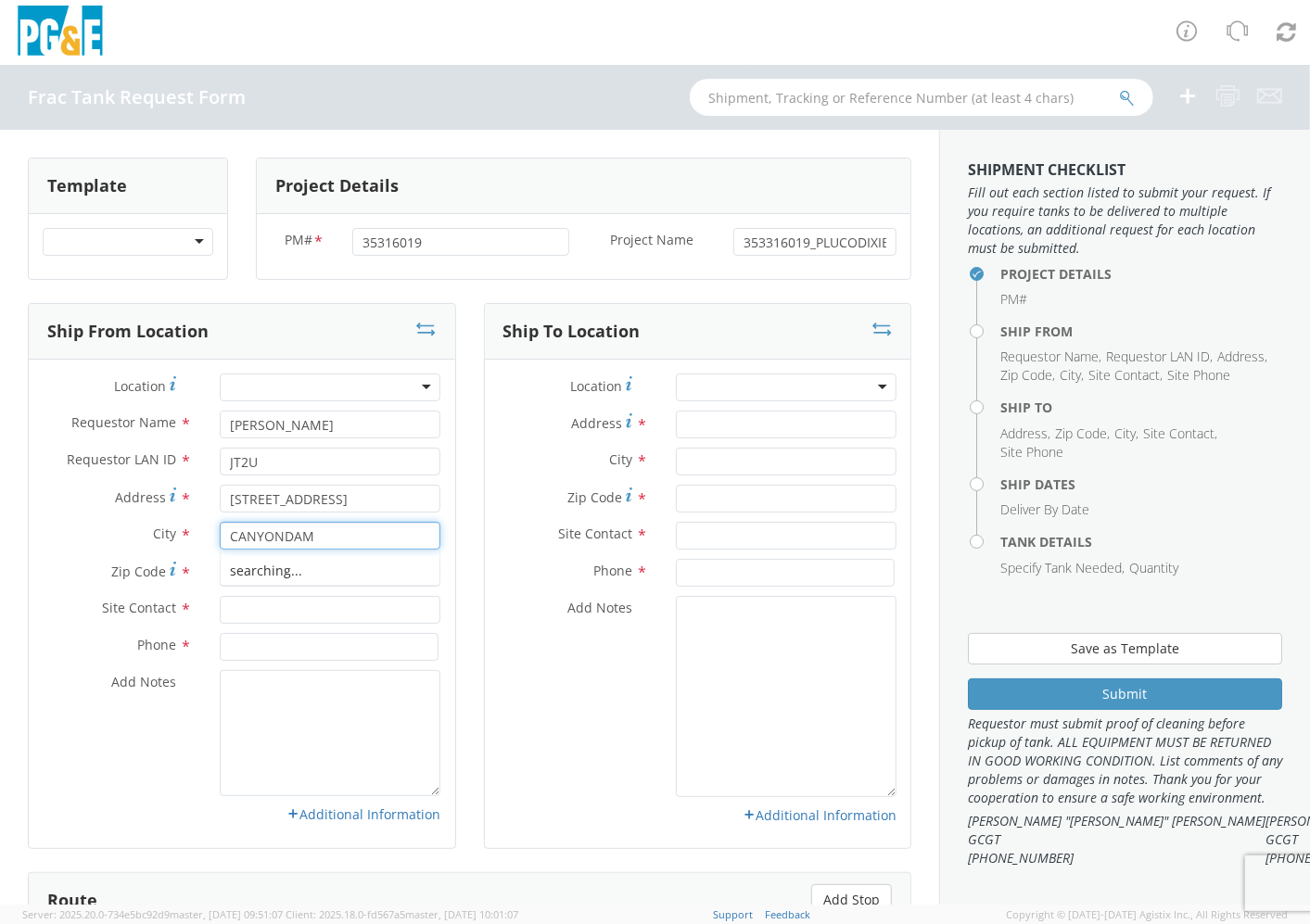
type input "CANYONDAM"
type input "95923"
click at [299, 606] on input "text" at bounding box center [330, 609] width 221 height 28
type input "JARROD GREGORY"
click at [317, 642] on input at bounding box center [329, 647] width 219 height 28
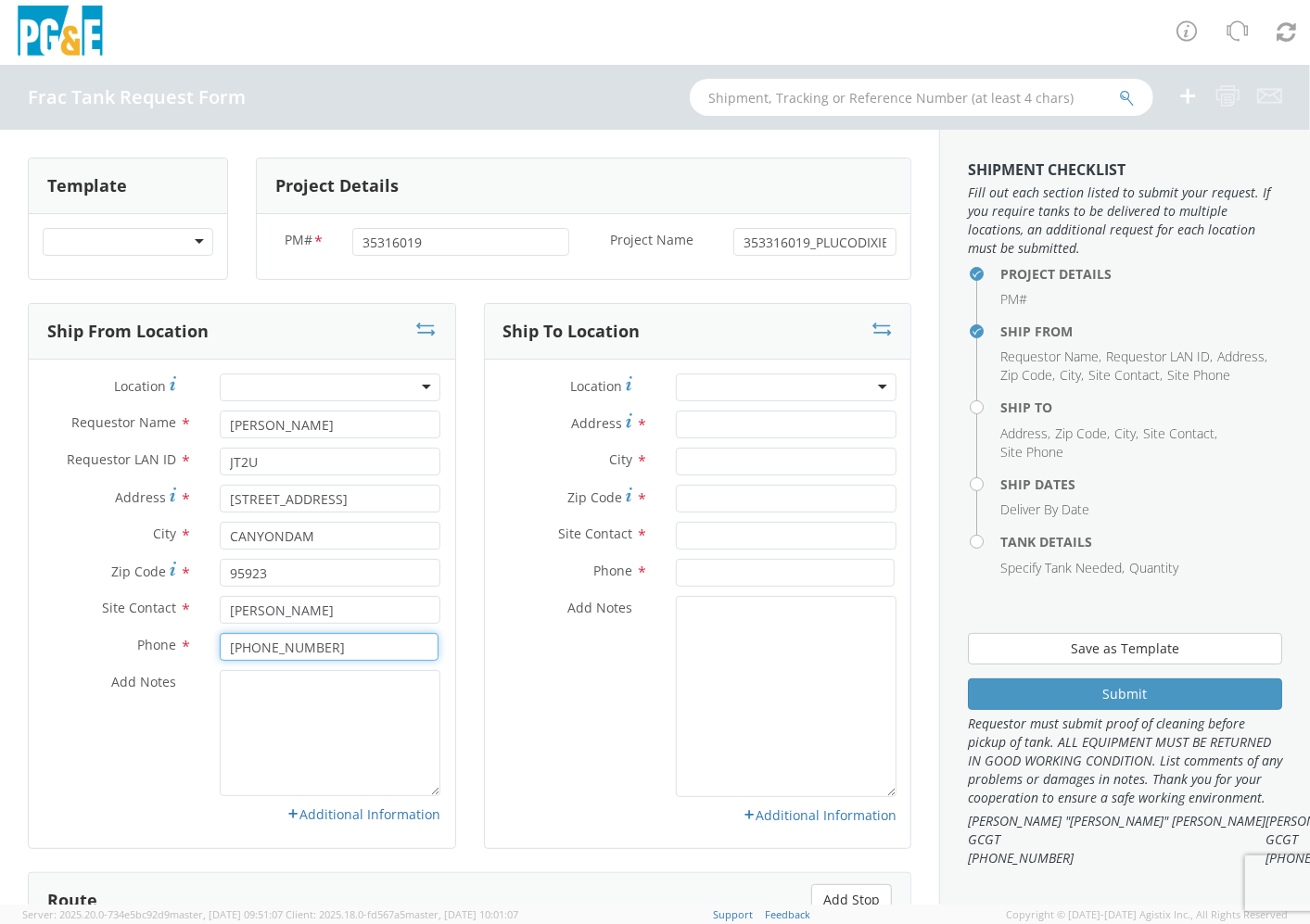
type input "530 215 8699"
click at [766, 422] on input "Address *" at bounding box center [785, 424] width 221 height 28
type input "16295 [PERSON_NAME]"
type input "GUSTINE"
type input "95332"
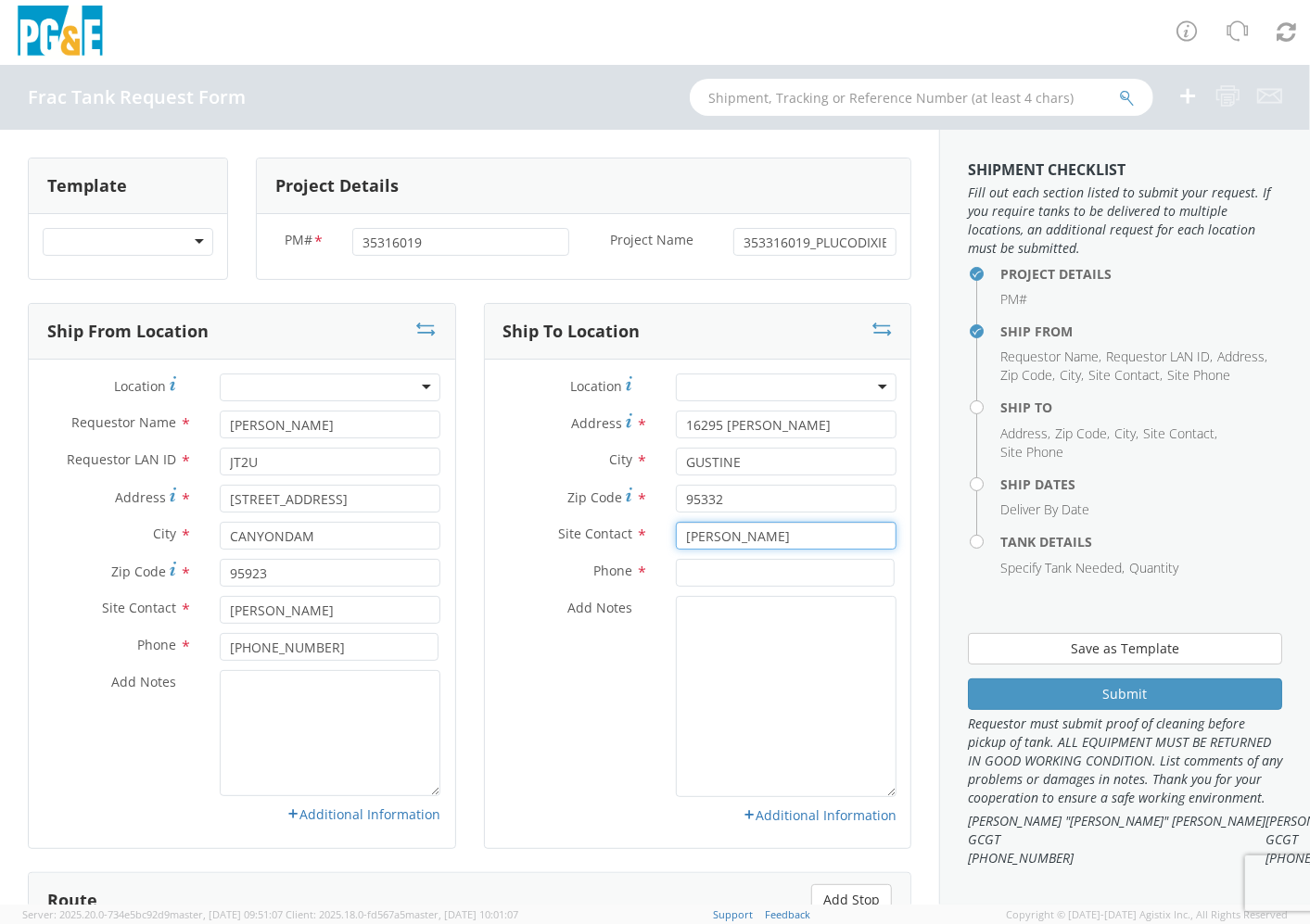
type input "[PERSON_NAME]"
click at [766, 565] on input at bounding box center [784, 572] width 219 height 28
type input "[PHONE_NUMBER]"
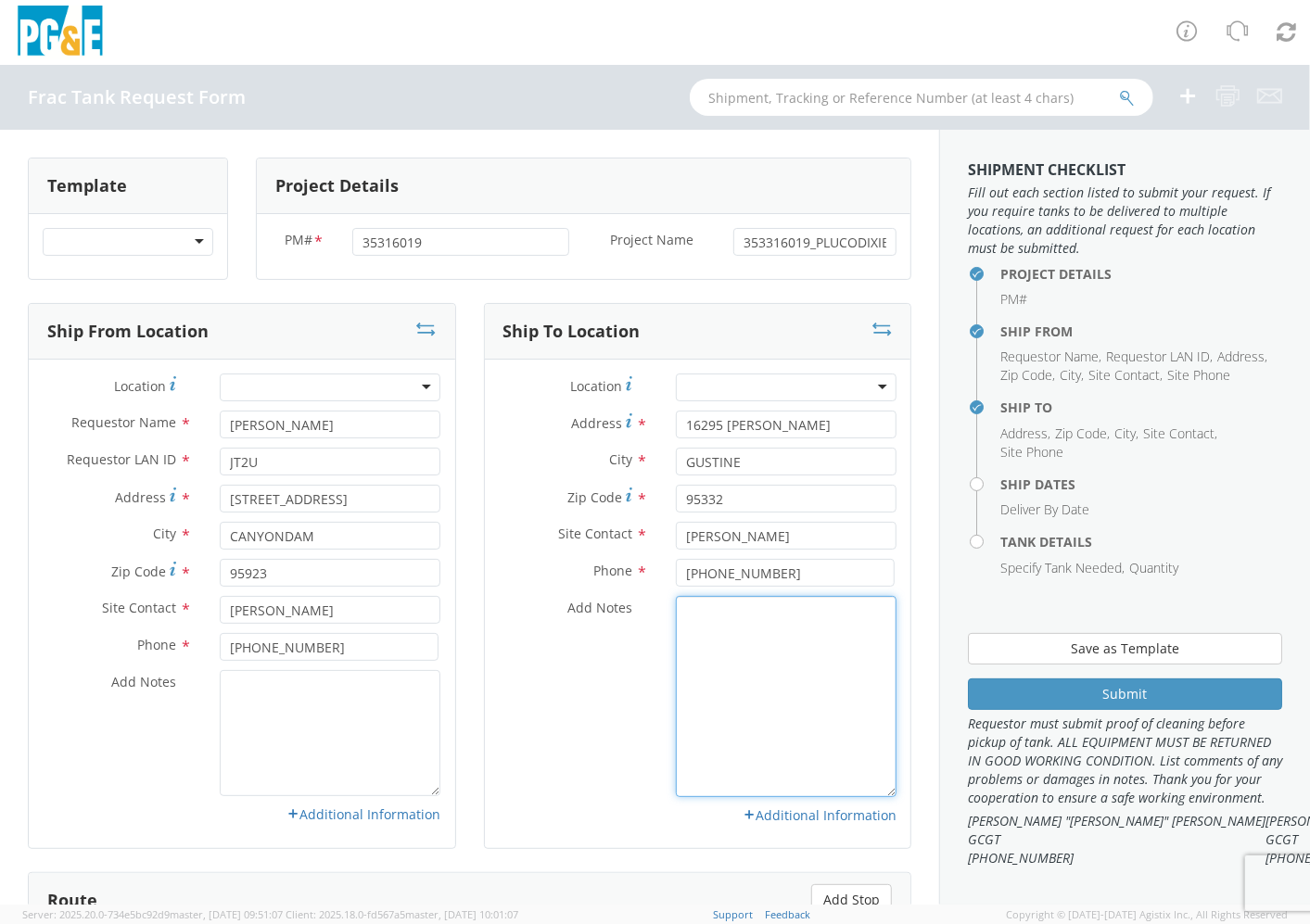
click at [746, 638] on textarea "Add Notes *" at bounding box center [785, 696] width 221 height 201
type textarea "R"
type textarea "TANK RETURN"
